Goal: Find specific page/section: Find specific page/section

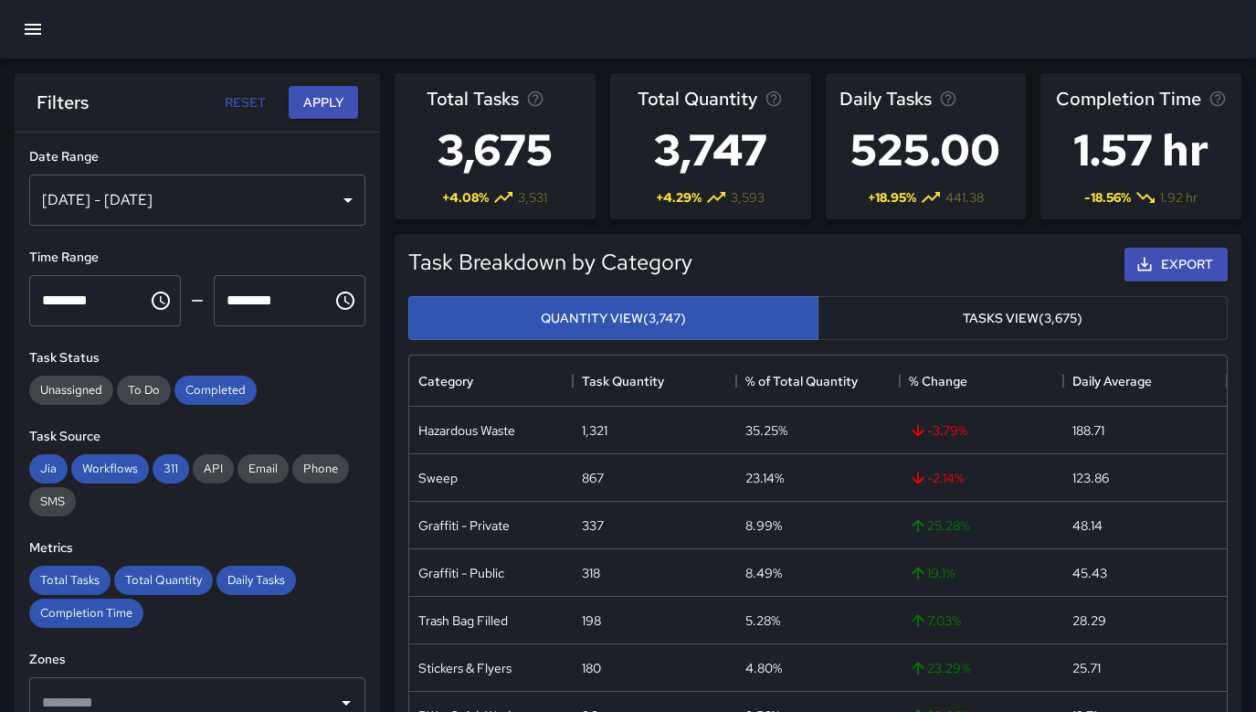
scroll to position [546, 818]
click at [40, 28] on icon "button" at bounding box center [33, 29] width 16 height 11
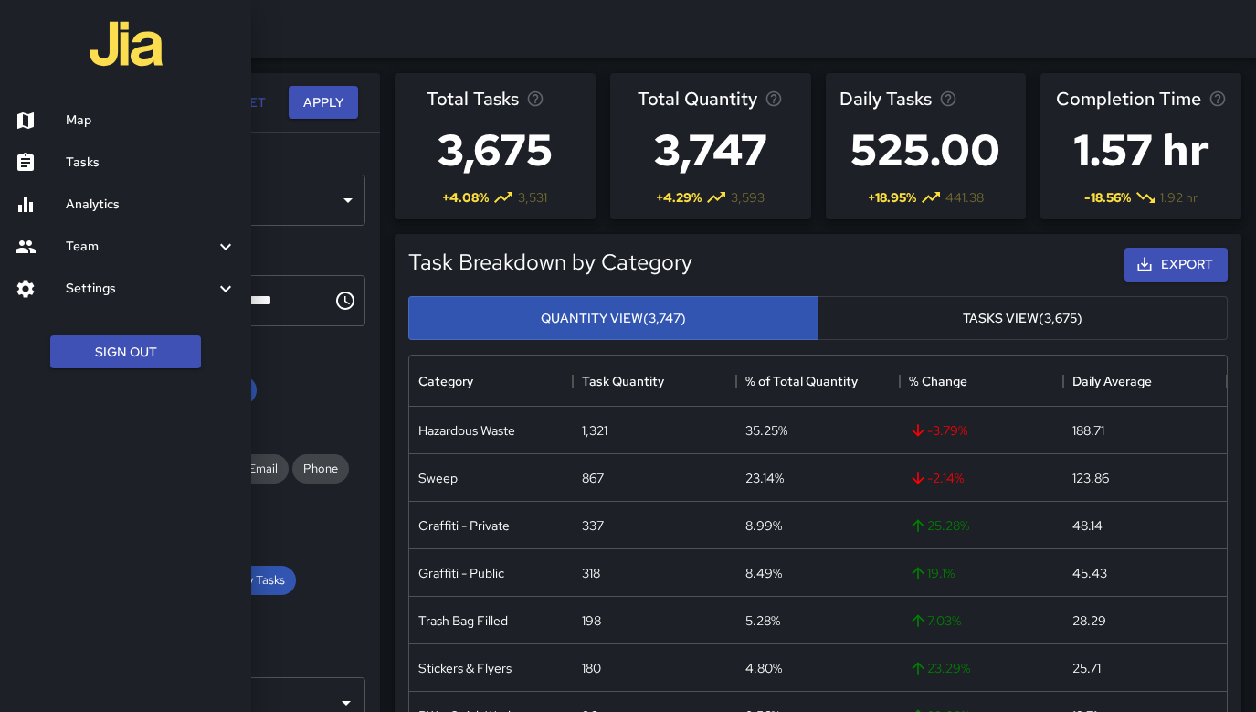
click at [96, 199] on h6 "Analytics" at bounding box center [151, 205] width 171 height 20
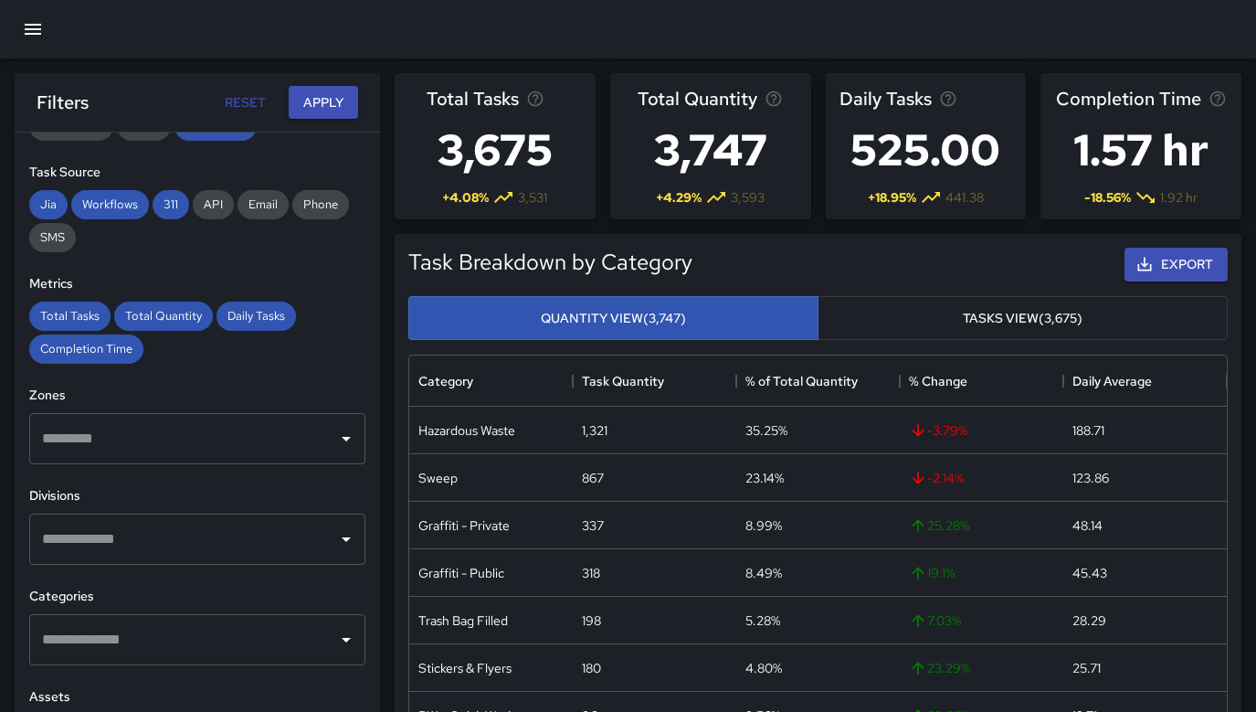
scroll to position [320, 0]
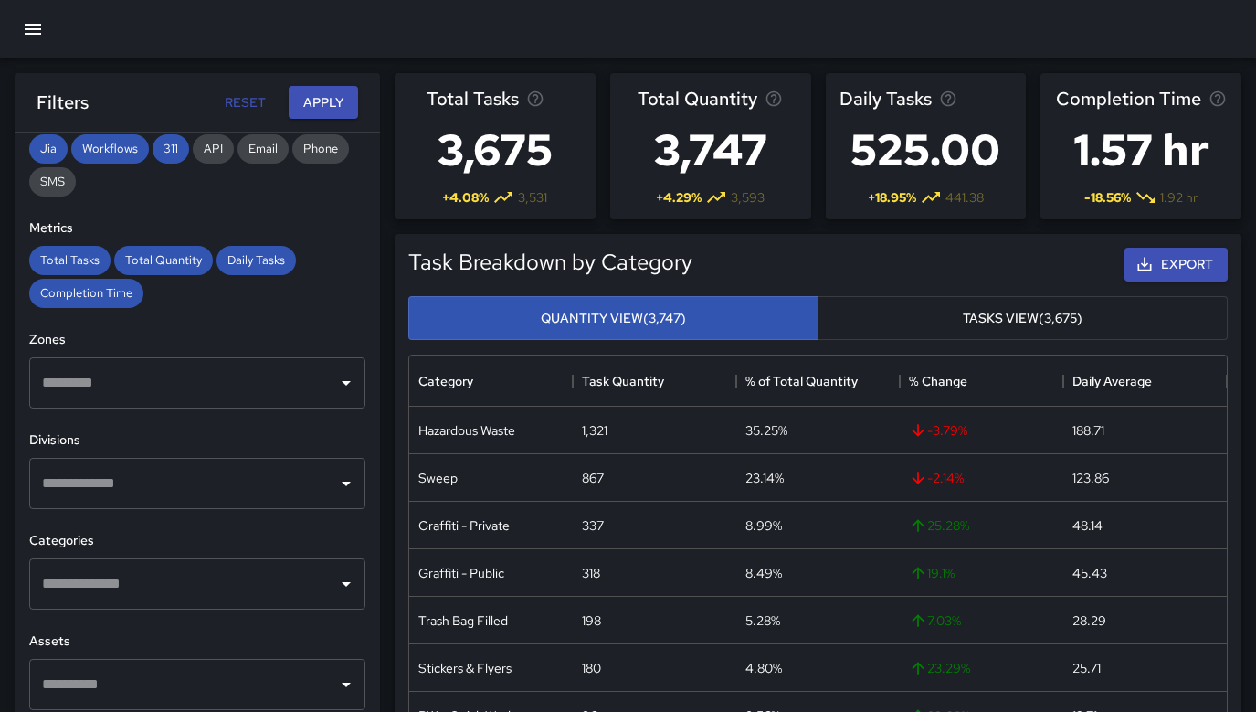
click at [204, 479] on input "text" at bounding box center [183, 483] width 292 height 35
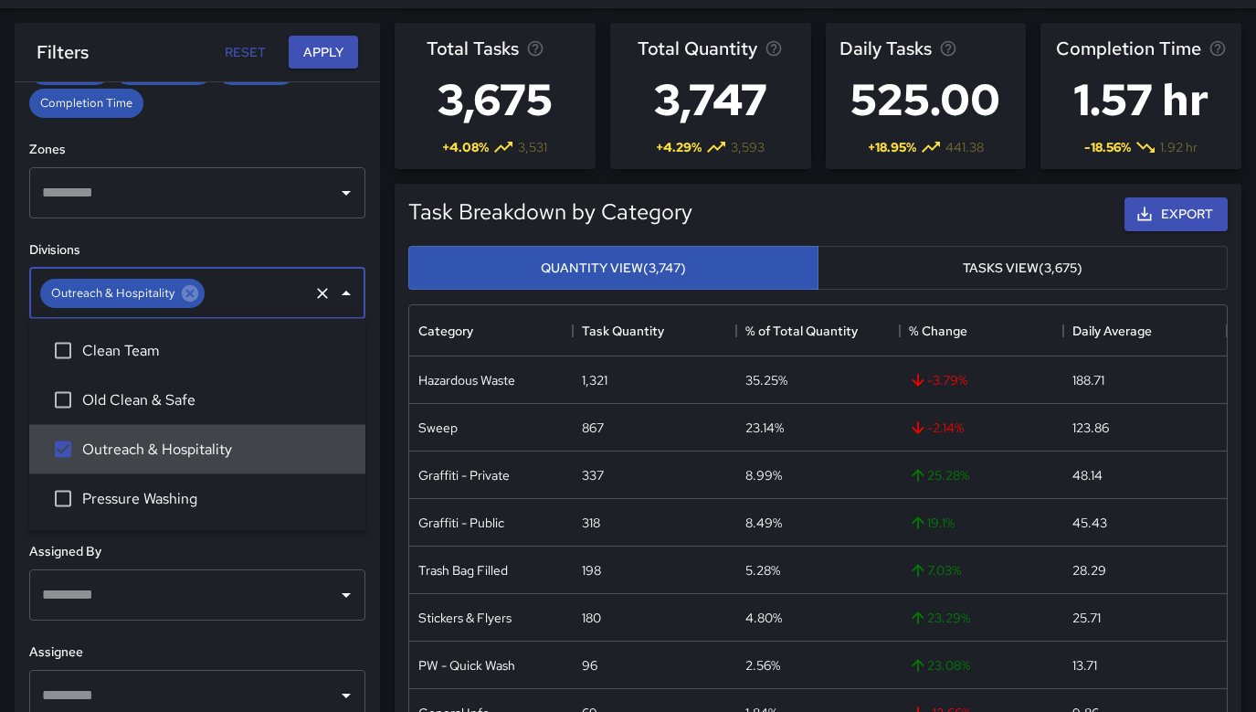
scroll to position [51, 0]
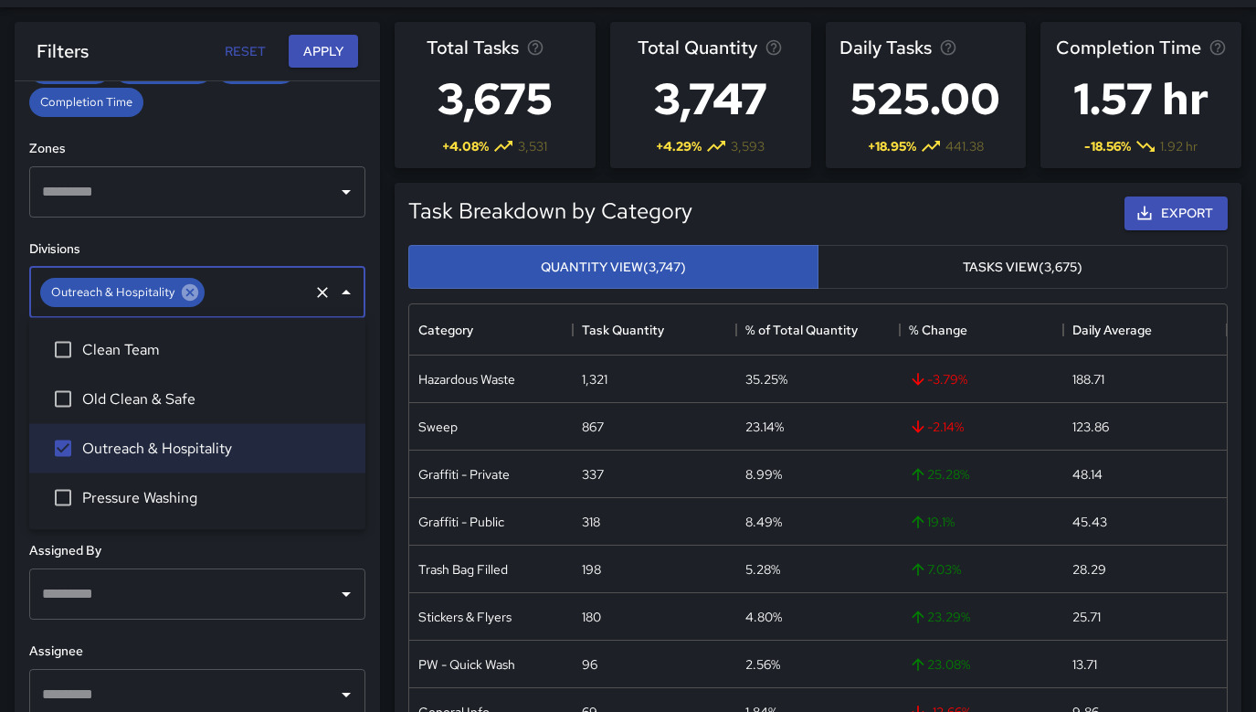
click at [186, 290] on icon at bounding box center [190, 292] width 16 height 16
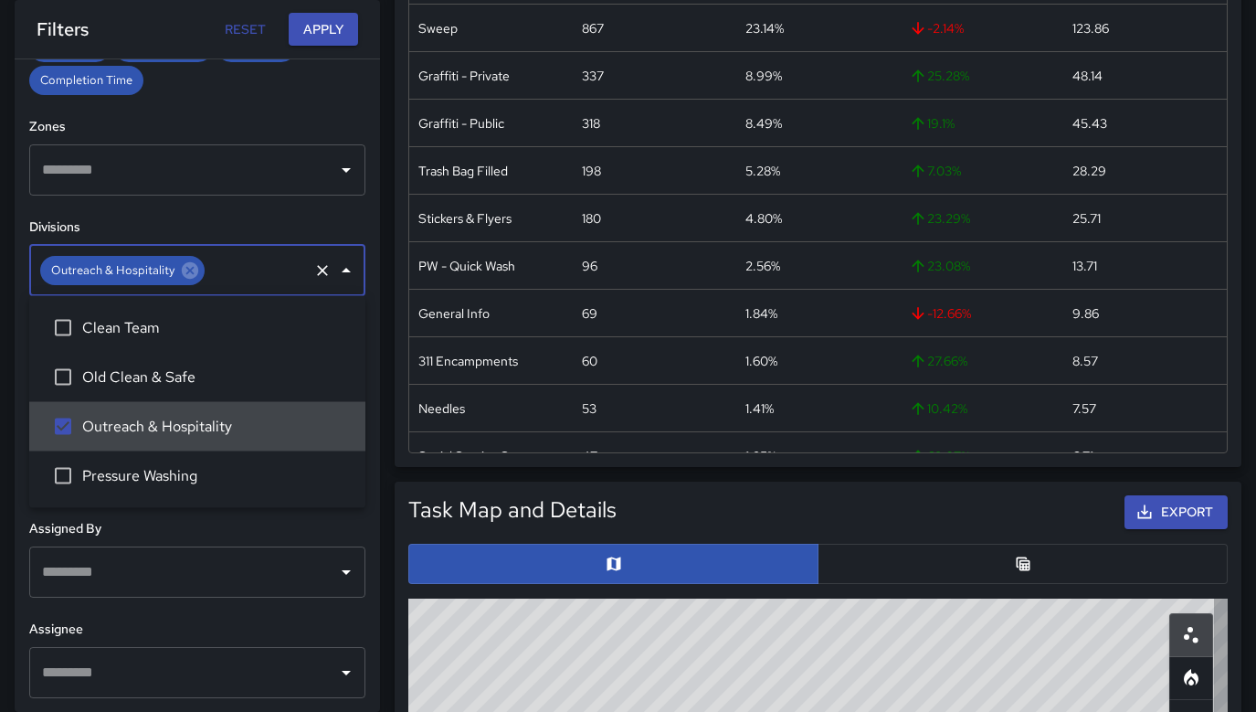
scroll to position [472, 0]
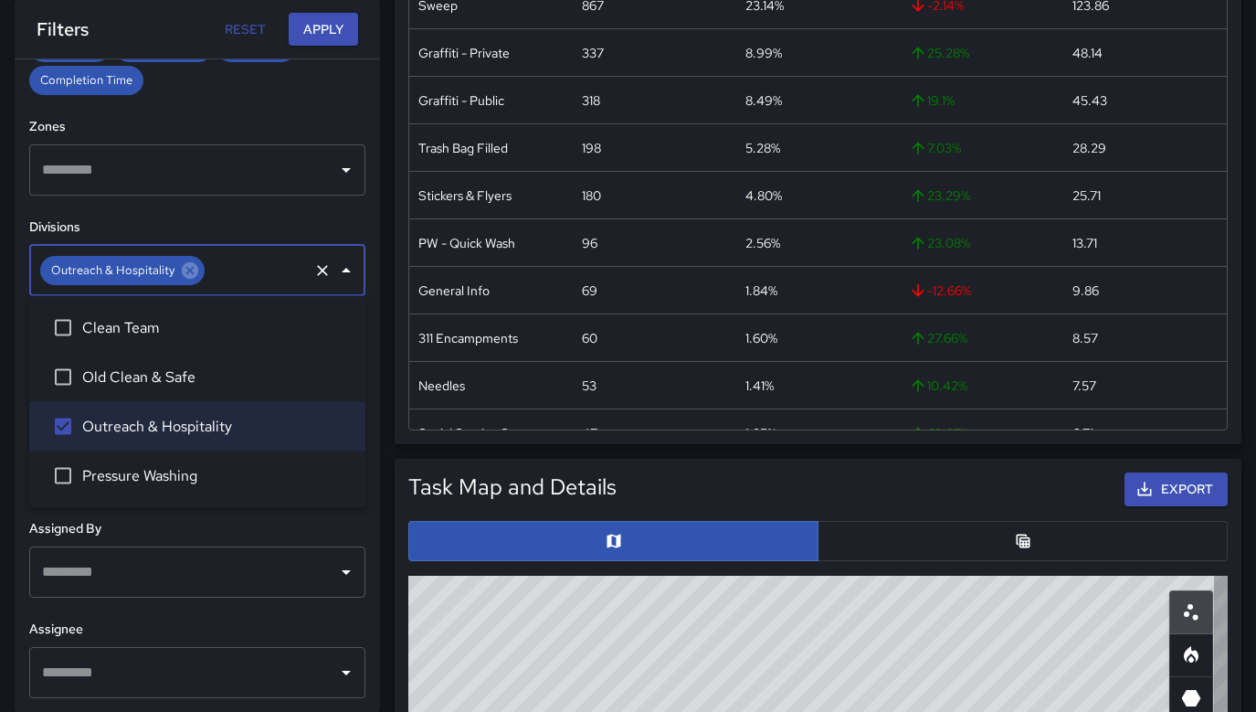
click at [183, 558] on input "text" at bounding box center [183, 572] width 292 height 35
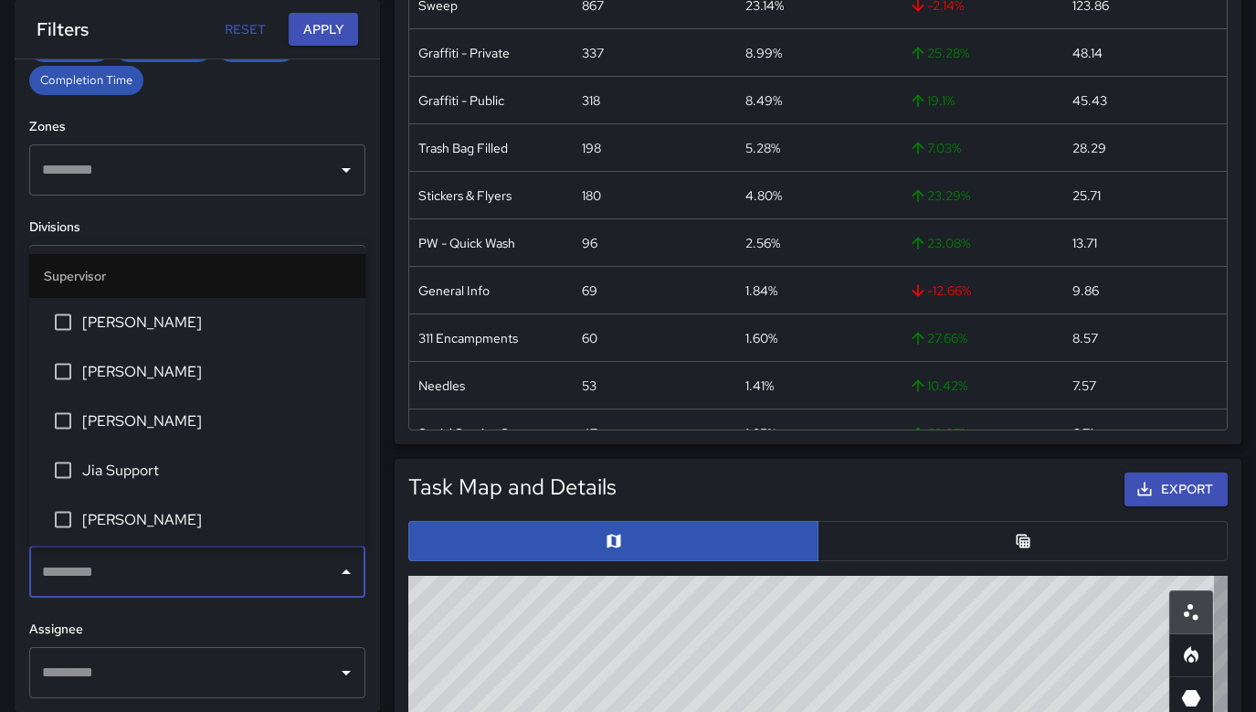
click at [183, 558] on input "text" at bounding box center [183, 572] width 292 height 35
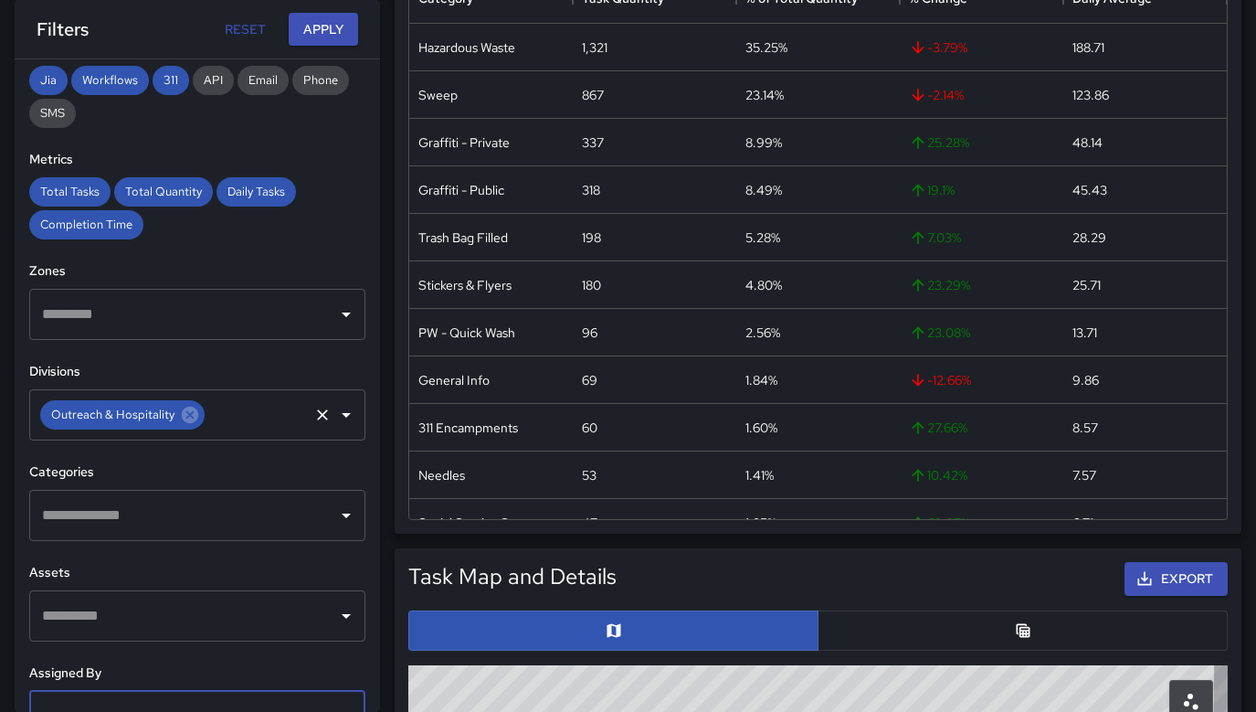
scroll to position [304, 0]
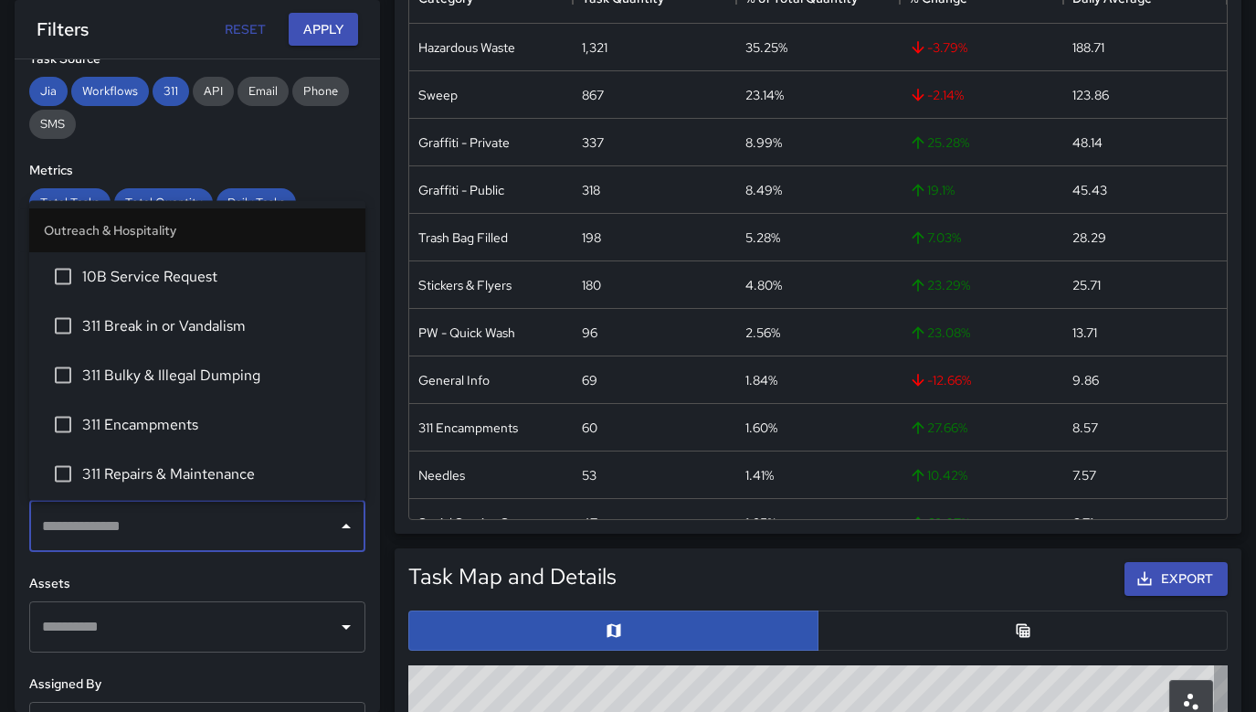
click at [185, 533] on input "text" at bounding box center [183, 526] width 292 height 35
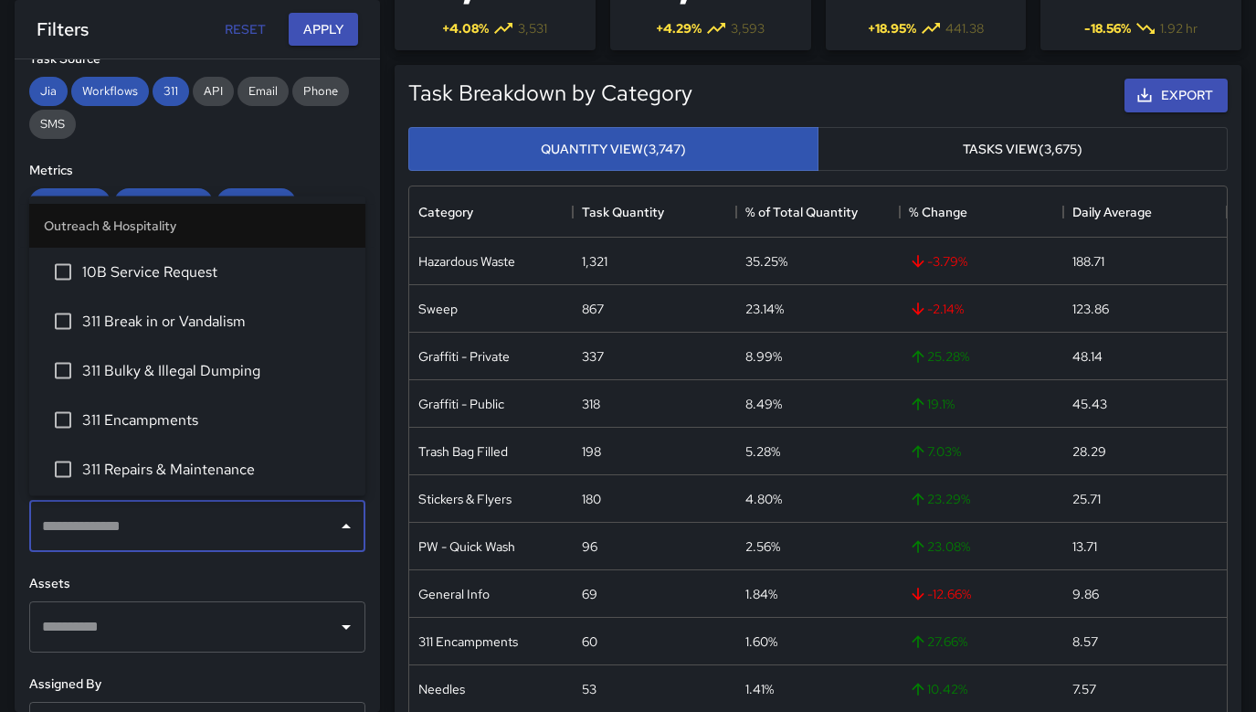
scroll to position [155, 0]
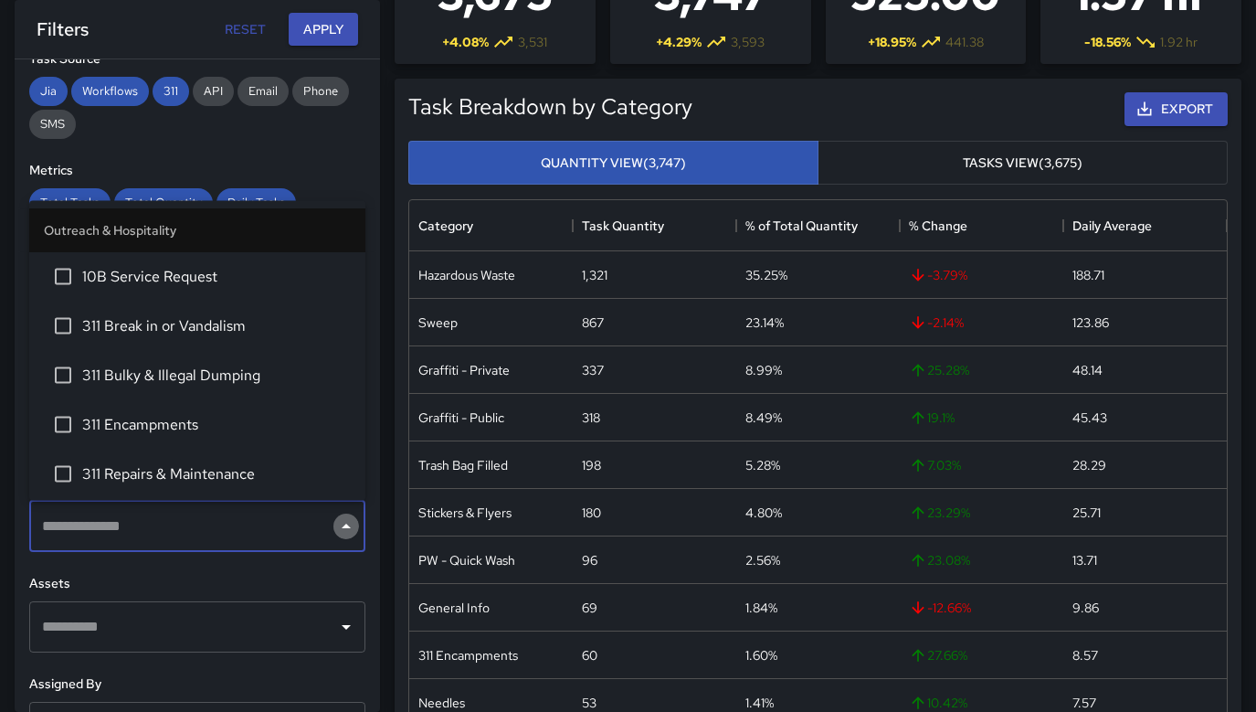
click at [343, 527] on icon "Close" at bounding box center [346, 525] width 9 height 5
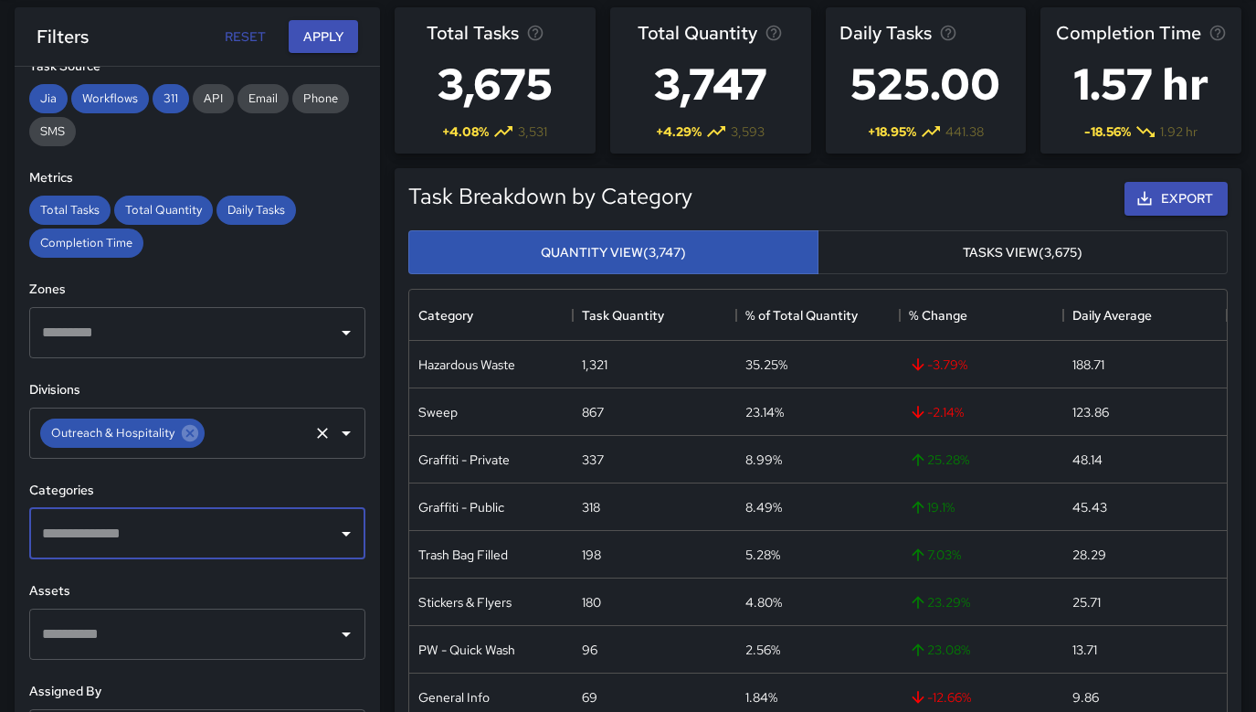
scroll to position [0, 0]
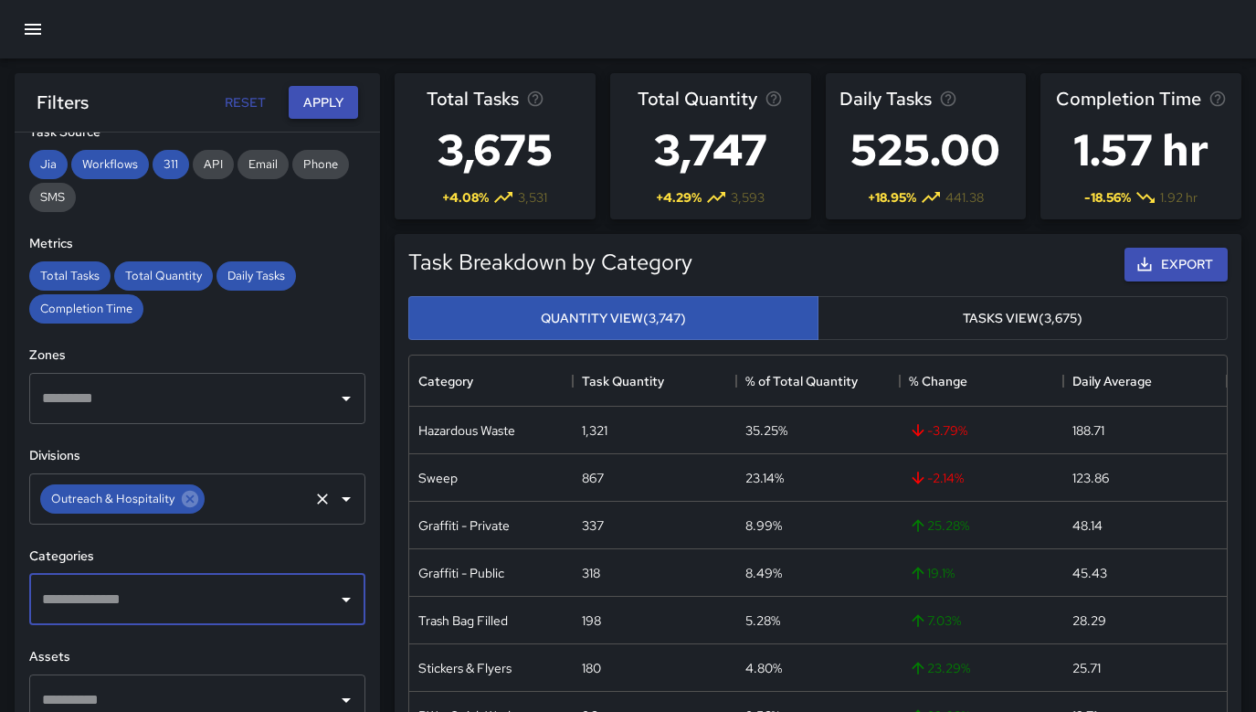
click at [328, 96] on button "Apply" at bounding box center [323, 103] width 69 height 34
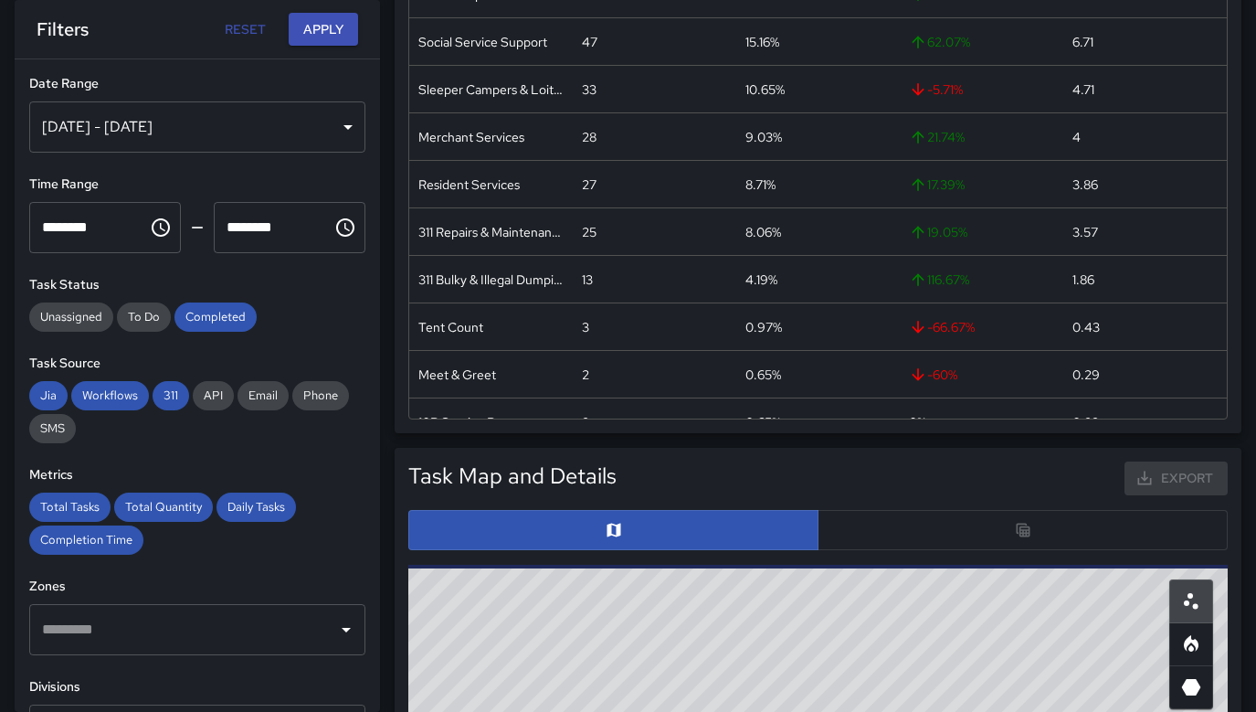
click at [259, 19] on button "Reset" at bounding box center [245, 30] width 58 height 34
type input "**********"
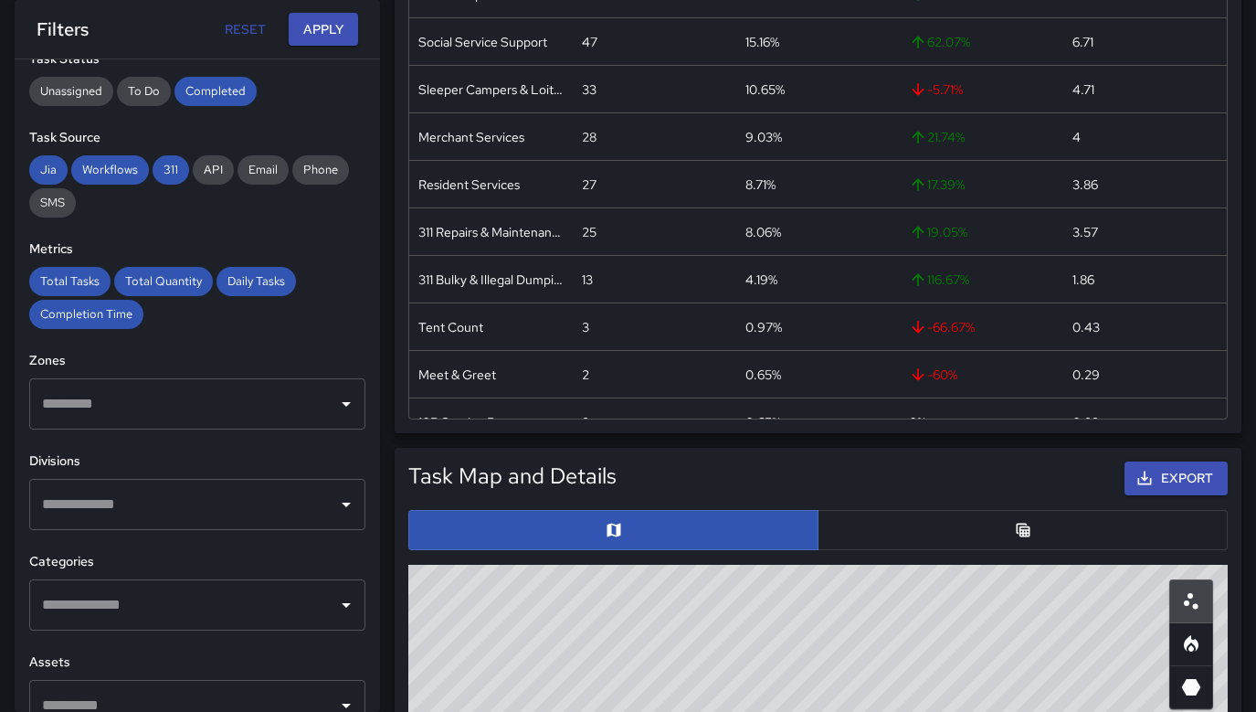
scroll to position [228, 0]
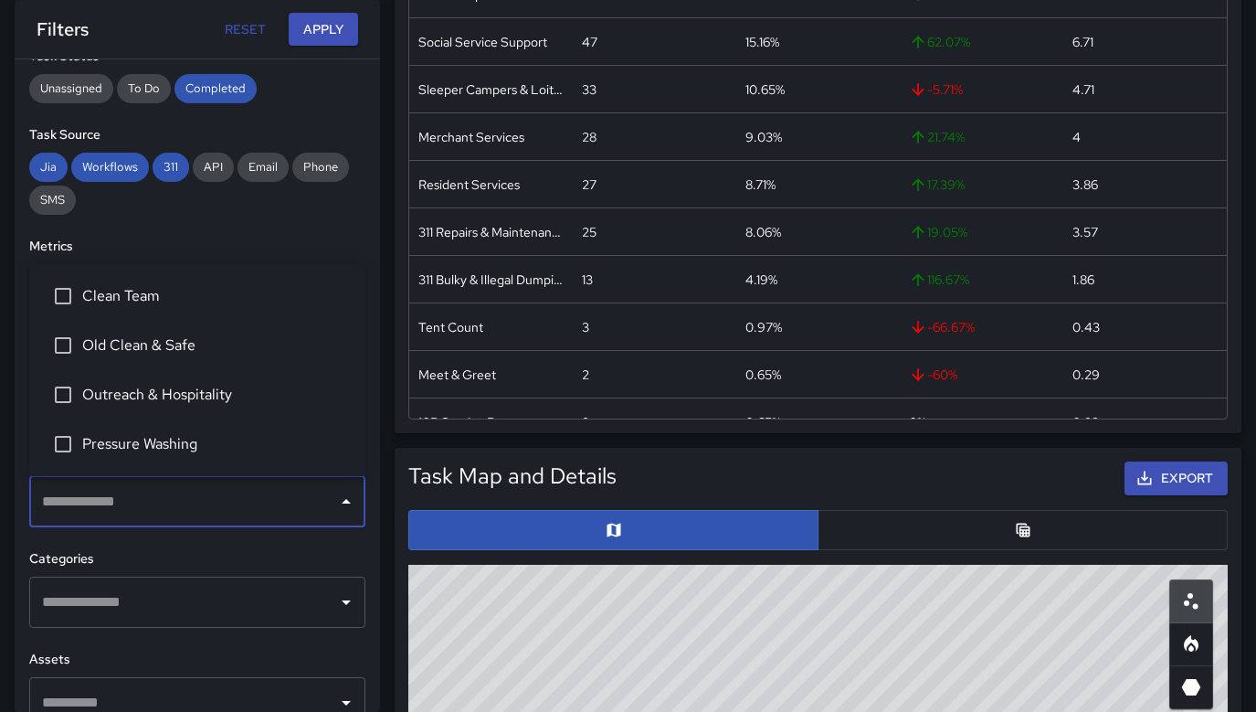
click at [217, 503] on input "text" at bounding box center [183, 501] width 292 height 35
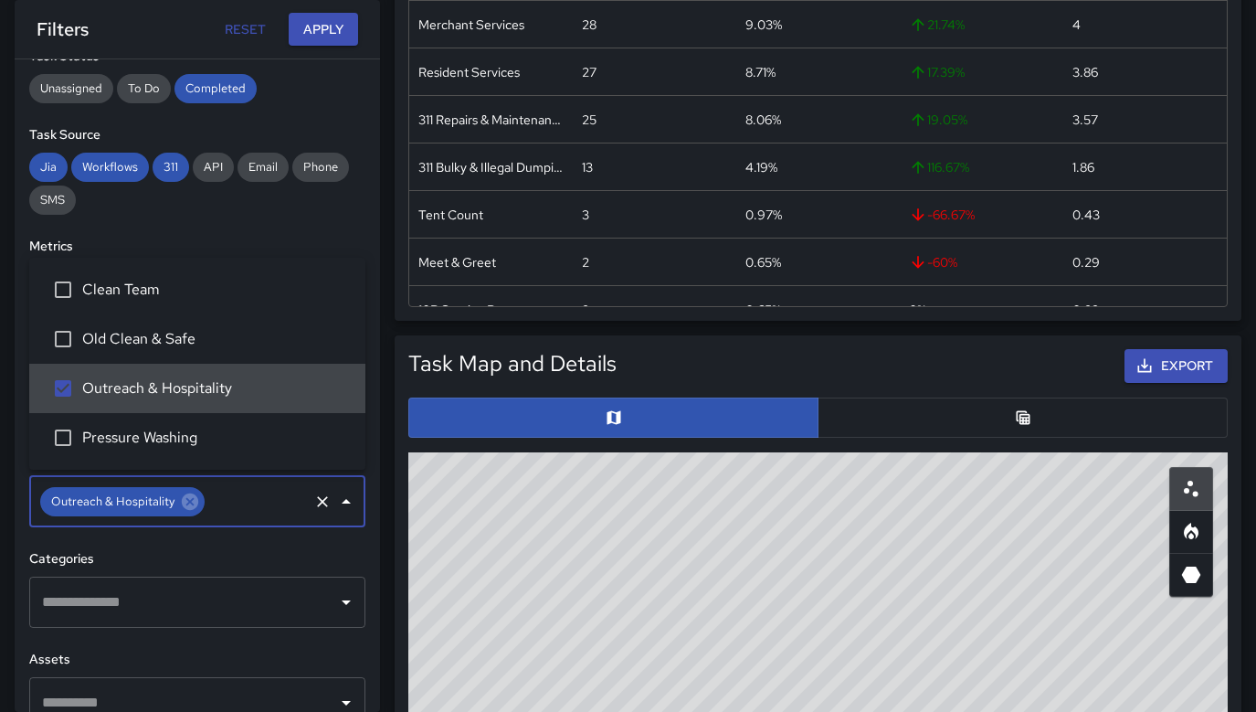
scroll to position [594, 0]
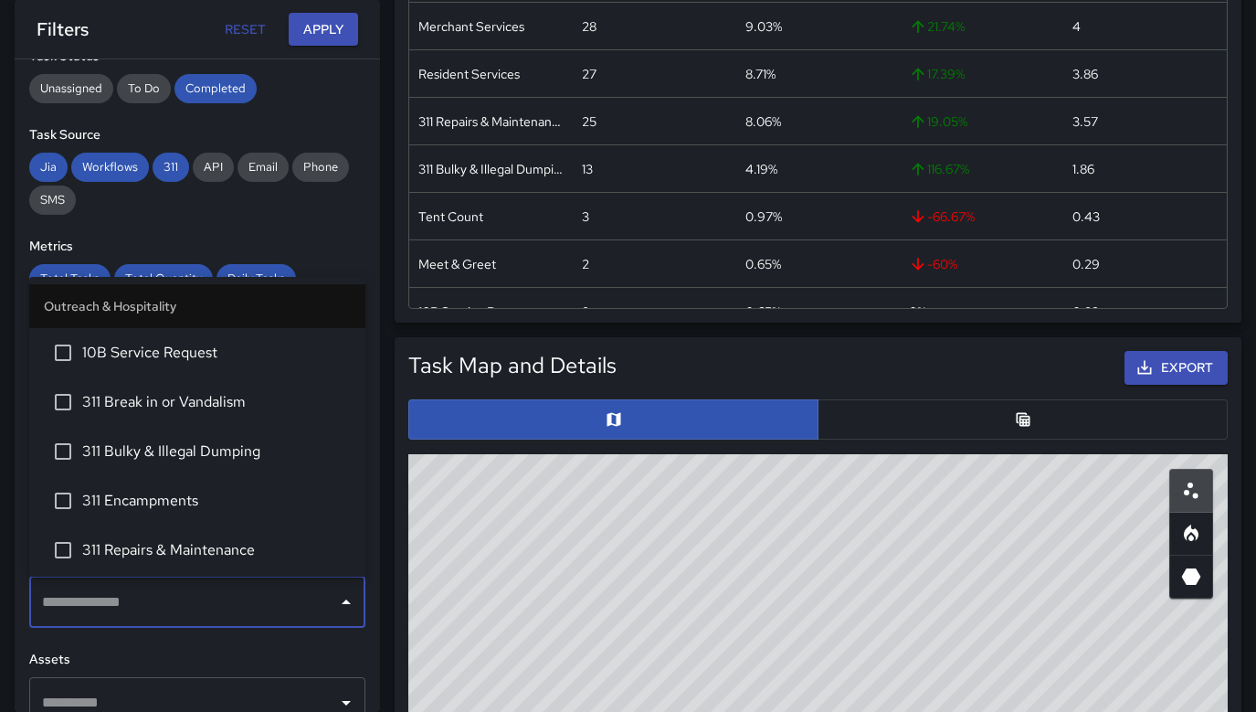
click at [294, 613] on input "text" at bounding box center [183, 602] width 292 height 35
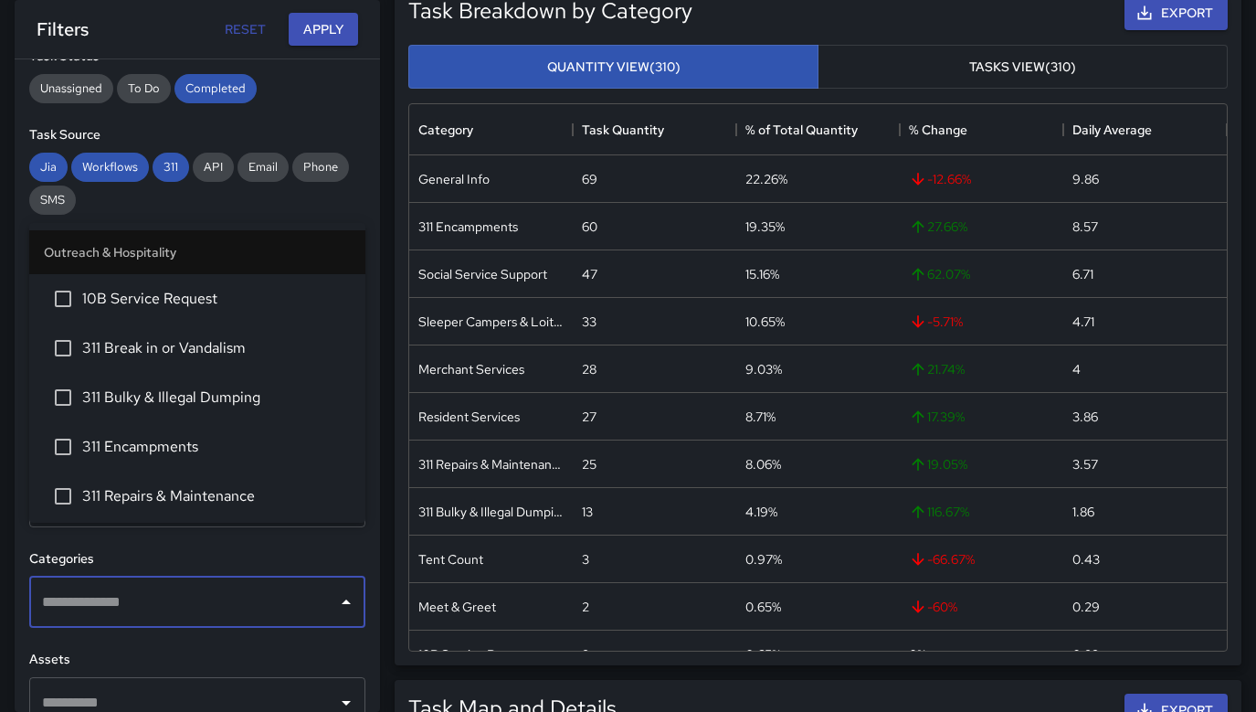
scroll to position [0, 0]
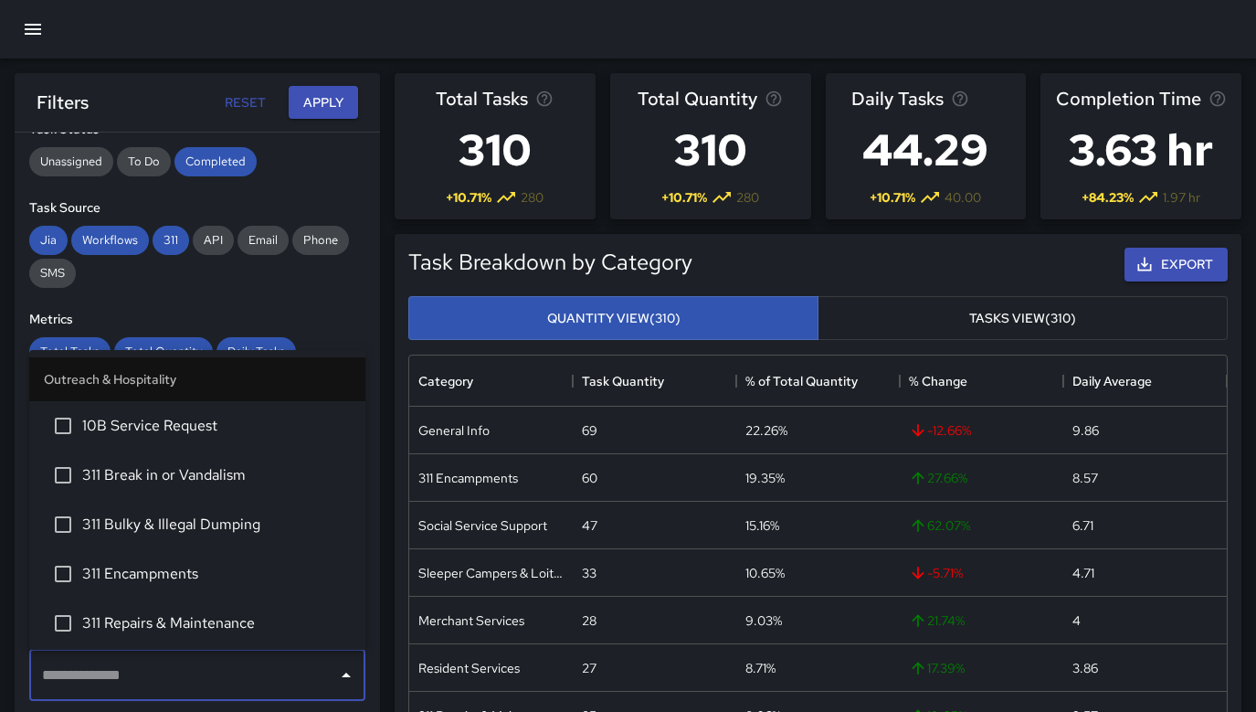
click at [37, 26] on icon "button" at bounding box center [33, 29] width 22 height 22
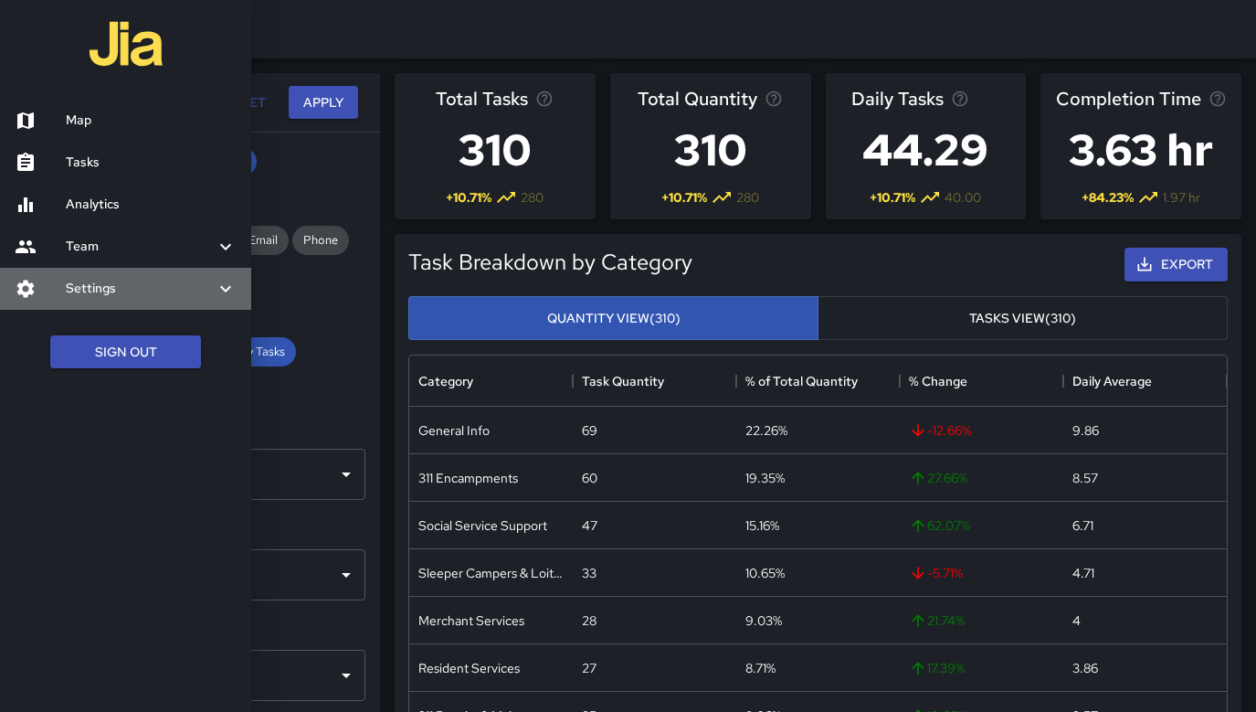
click at [216, 292] on icon at bounding box center [226, 289] width 22 height 22
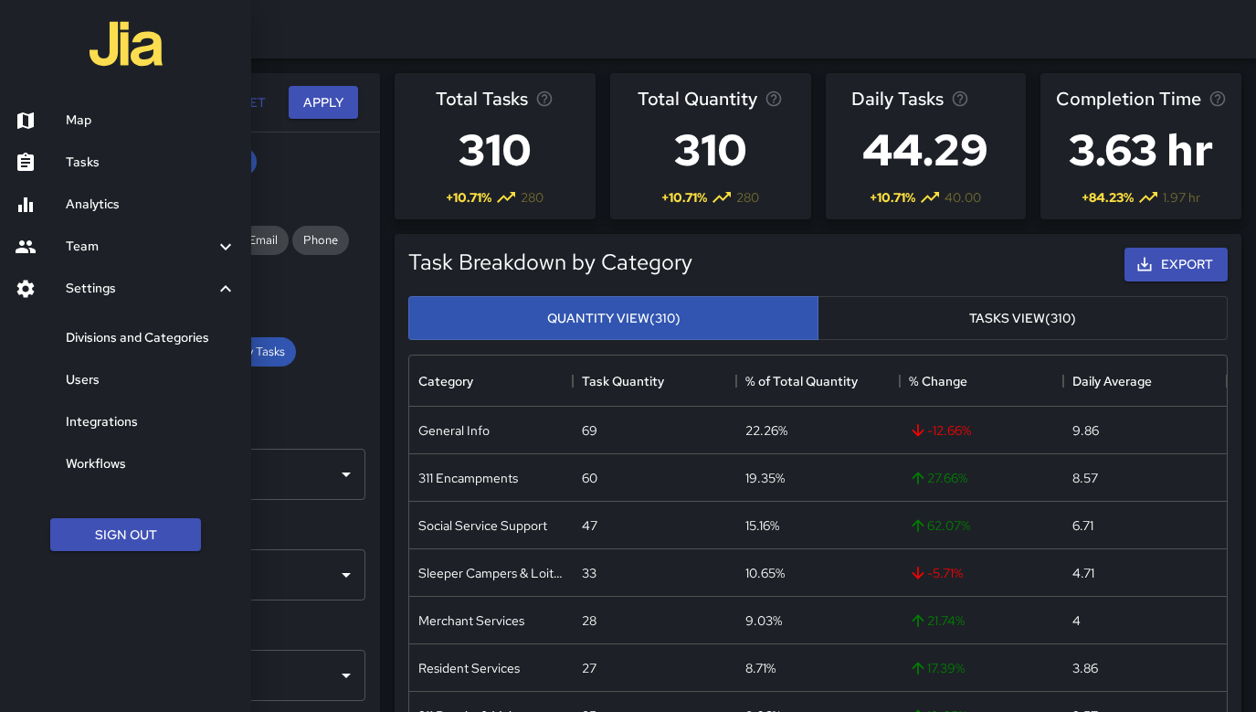
click at [314, 39] on div at bounding box center [628, 356] width 1256 height 712
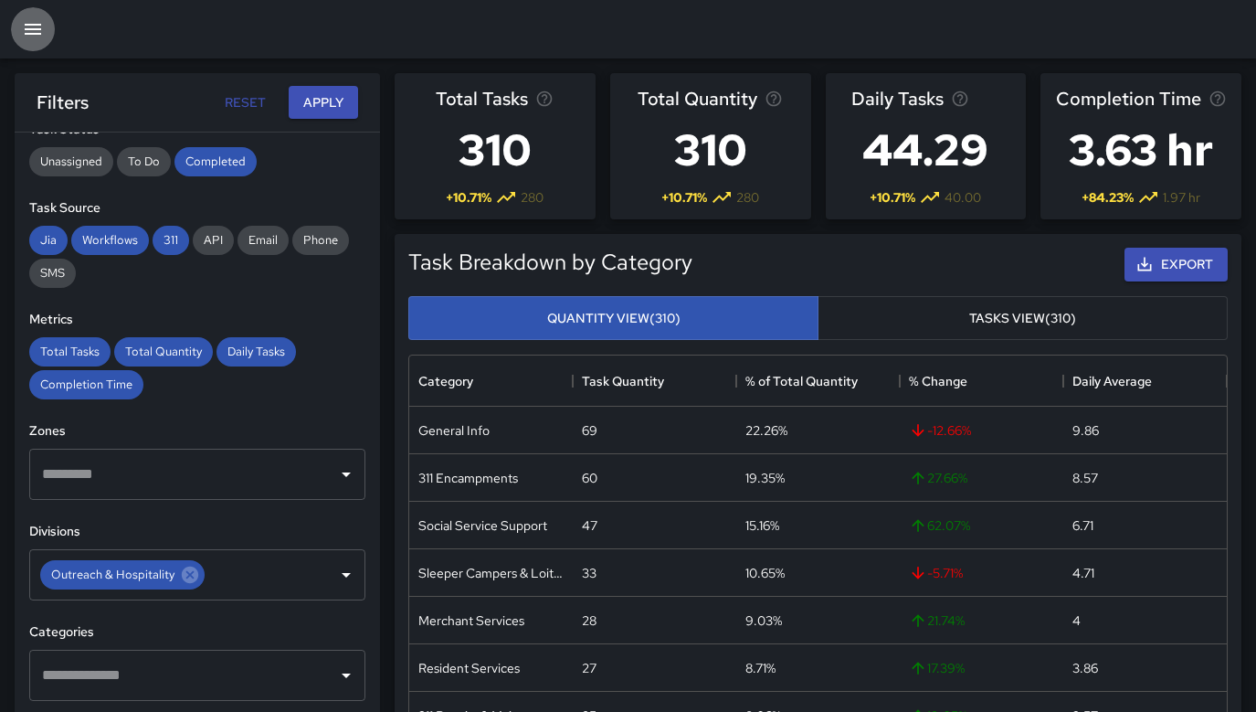
click at [31, 22] on icon "button" at bounding box center [33, 29] width 22 height 22
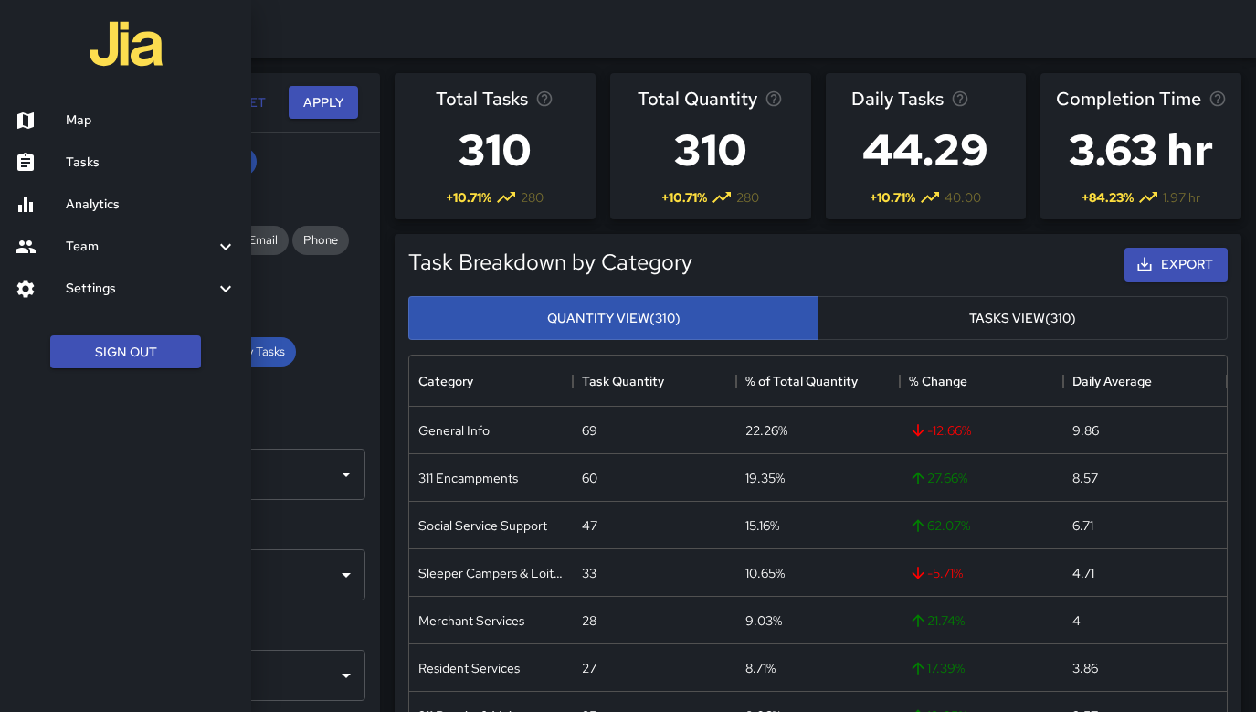
click at [105, 200] on h6 "Analytics" at bounding box center [151, 205] width 171 height 20
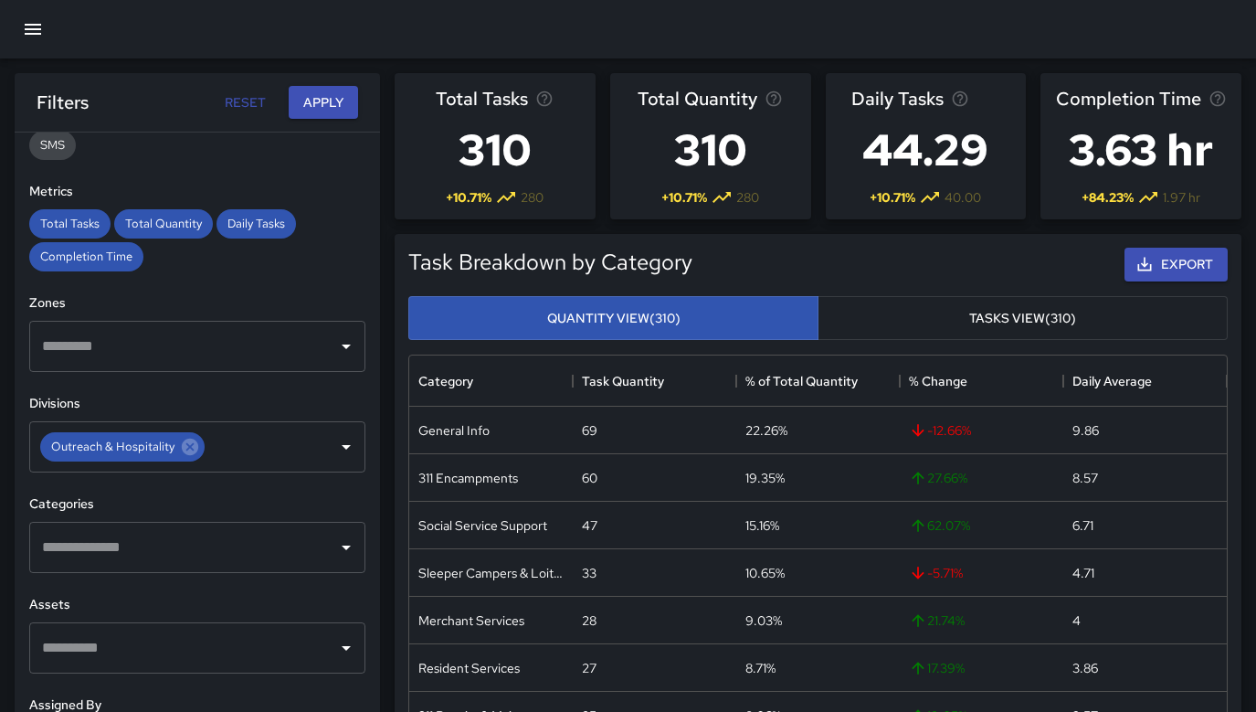
scroll to position [359, 0]
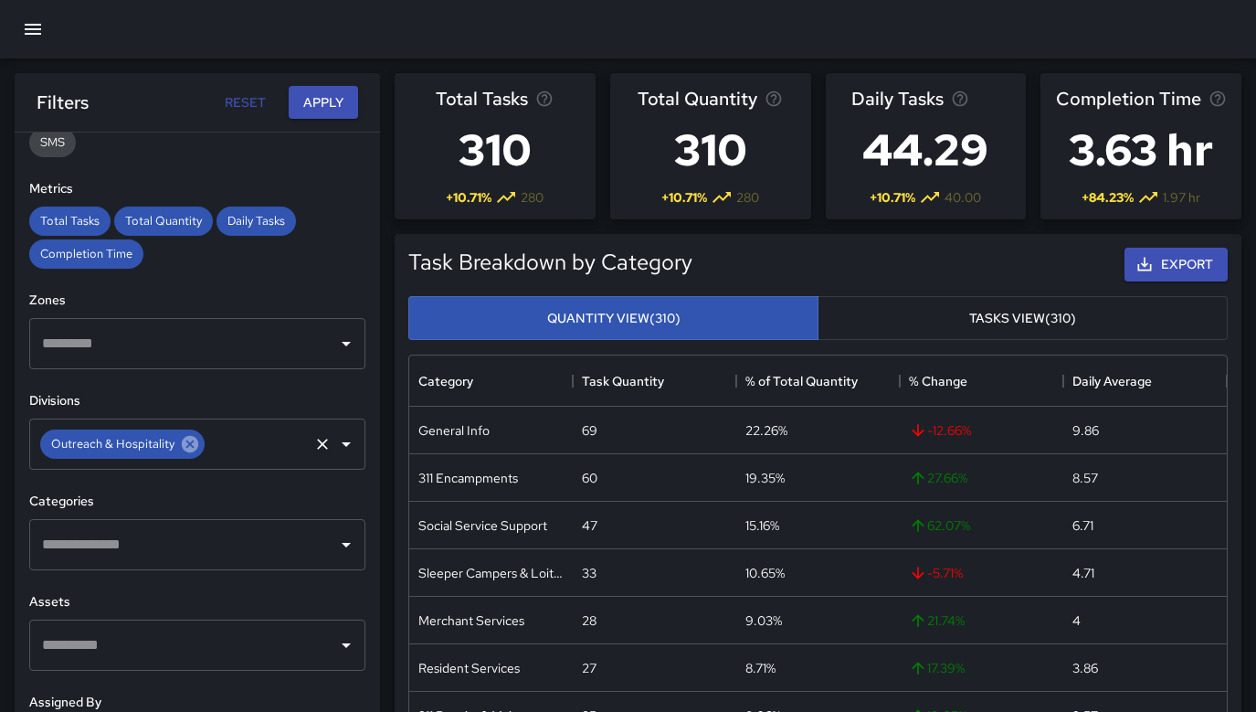
click at [182, 441] on icon at bounding box center [190, 444] width 16 height 16
click at [183, 536] on input "text" at bounding box center [183, 544] width 292 height 35
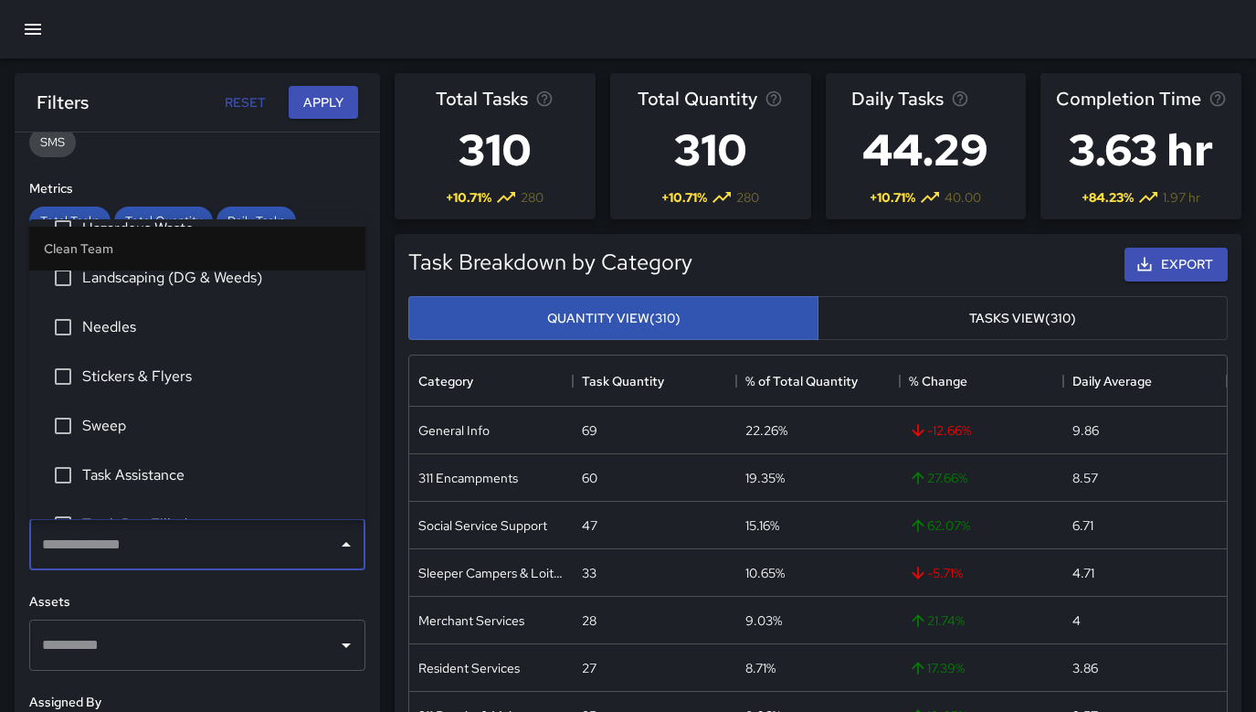
scroll to position [0, 0]
